Goal: Task Accomplishment & Management: Manage account settings

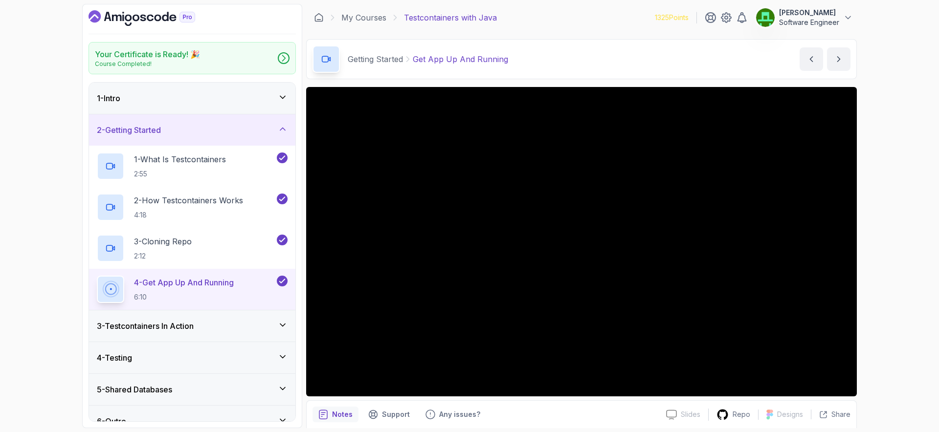
click at [800, 14] on p "[PERSON_NAME]" at bounding box center [809, 13] width 60 height 10
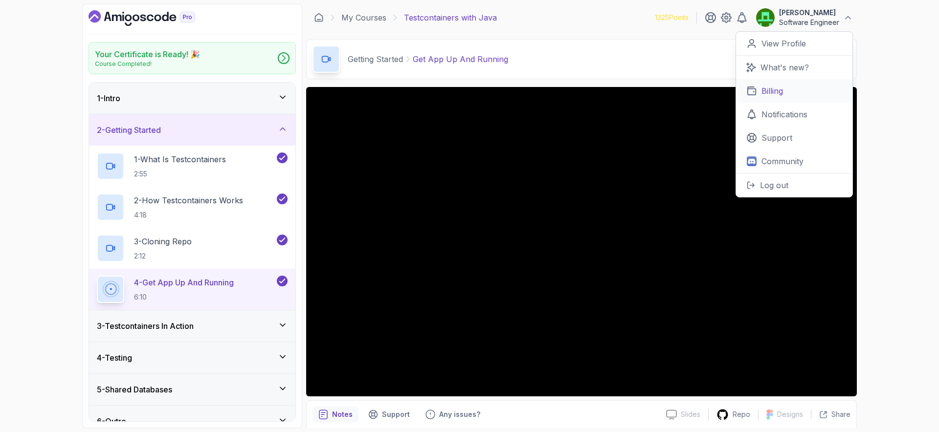
click at [773, 95] on p "Billing" at bounding box center [772, 91] width 22 height 12
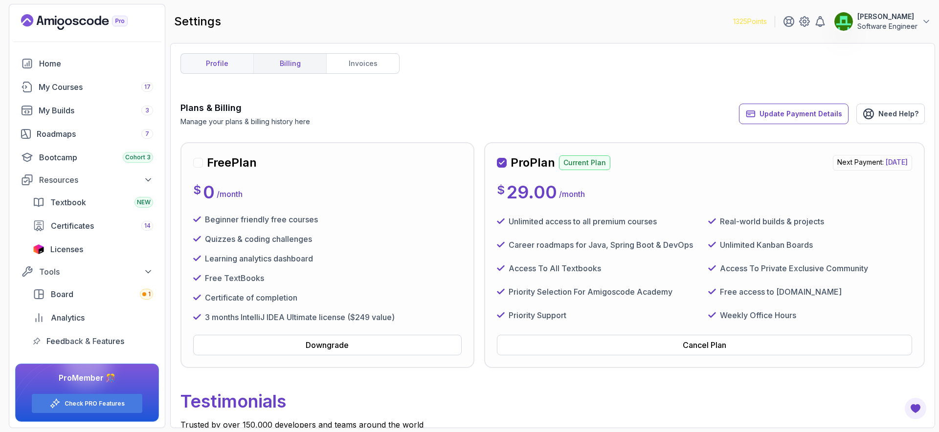
click at [232, 63] on link "profile" at bounding box center [217, 64] width 72 height 20
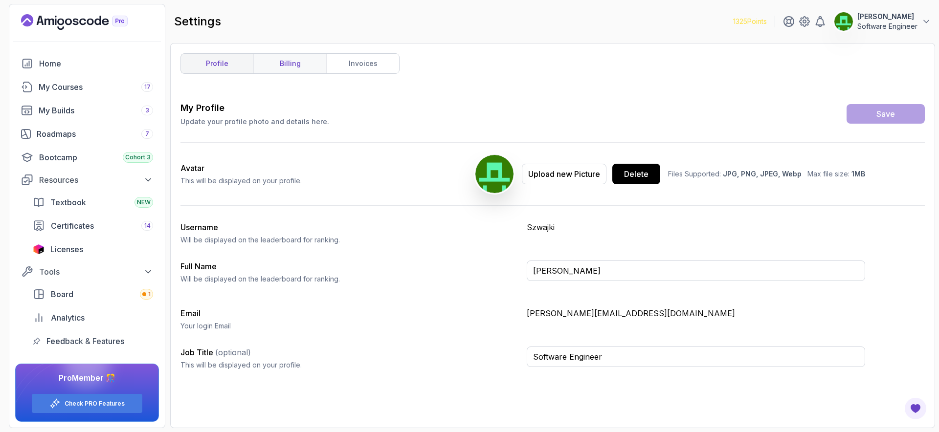
click at [292, 63] on link "billing" at bounding box center [289, 64] width 73 height 20
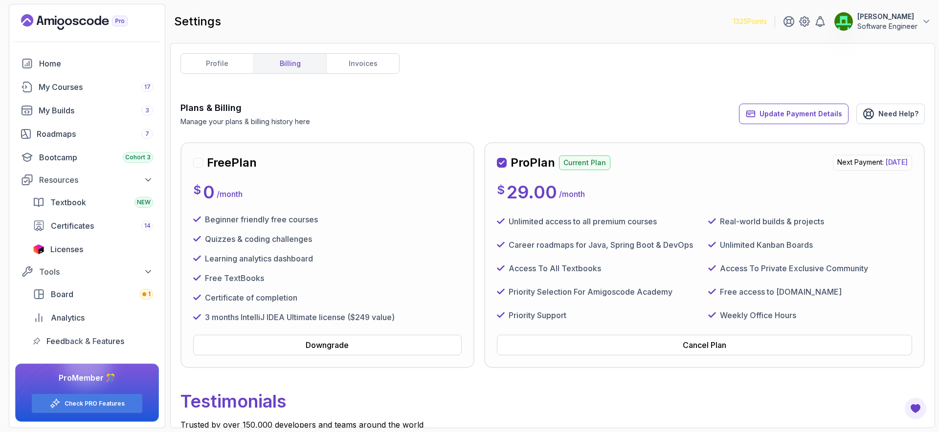
click at [590, 162] on p "Current Plan" at bounding box center [584, 162] width 51 height 15
drag, startPoint x: 803, startPoint y: 163, endPoint x: 873, endPoint y: 166, distance: 70.0
click at [873, 166] on p "Next Payment: [DATE]" at bounding box center [871, 163] width 79 height 16
click at [858, 196] on div "$ 29.00 / month" at bounding box center [704, 192] width 415 height 20
